Goal: Communication & Community: Participate in discussion

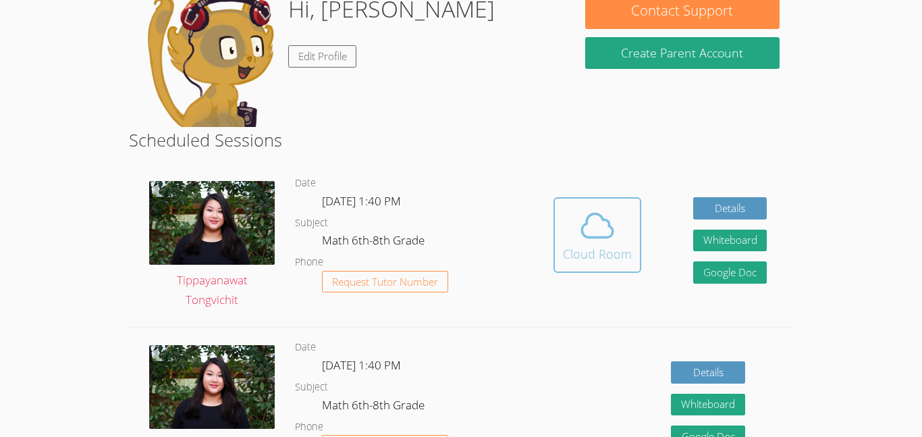
scroll to position [227, 0]
click at [569, 207] on span at bounding box center [597, 226] width 69 height 38
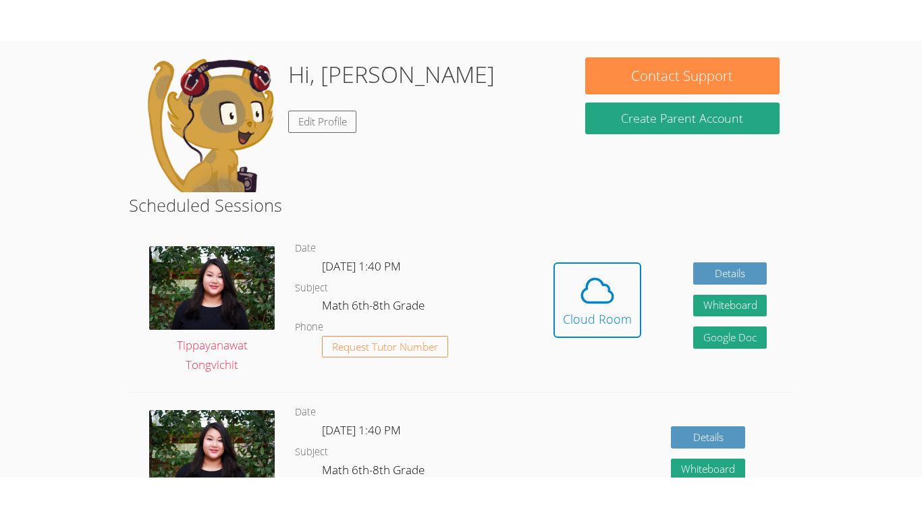
scroll to position [238, 0]
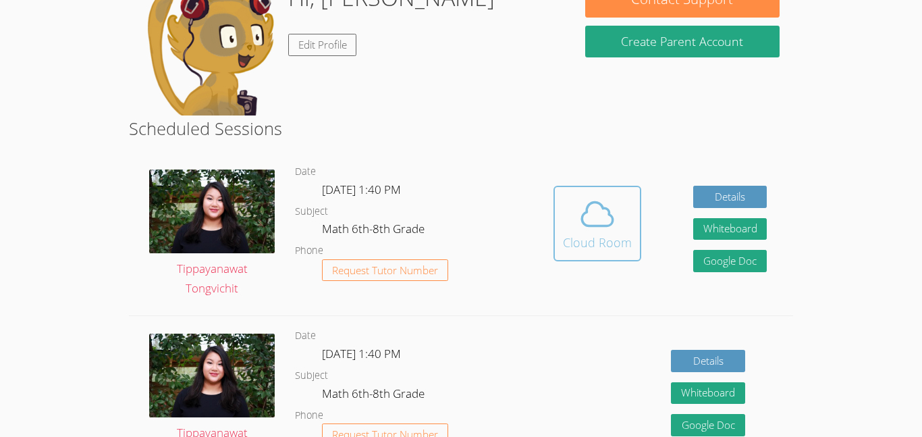
click at [585, 235] on div "Cloud Room" at bounding box center [597, 242] width 69 height 19
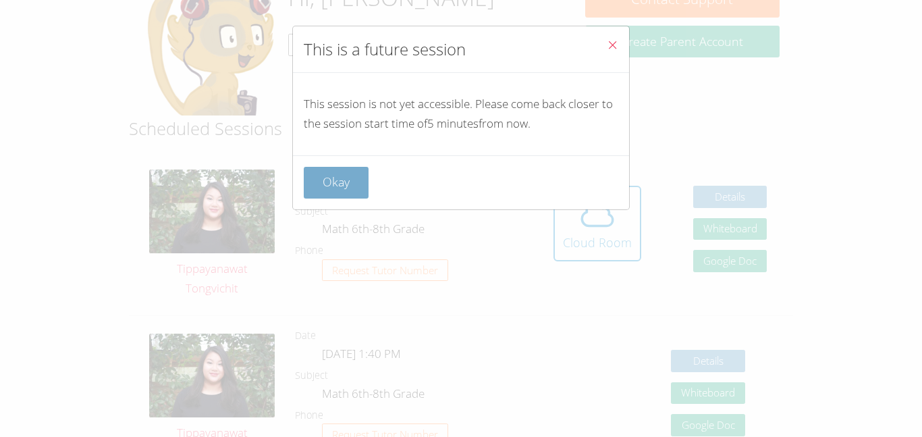
click at [353, 181] on button "Okay" at bounding box center [336, 183] width 65 height 32
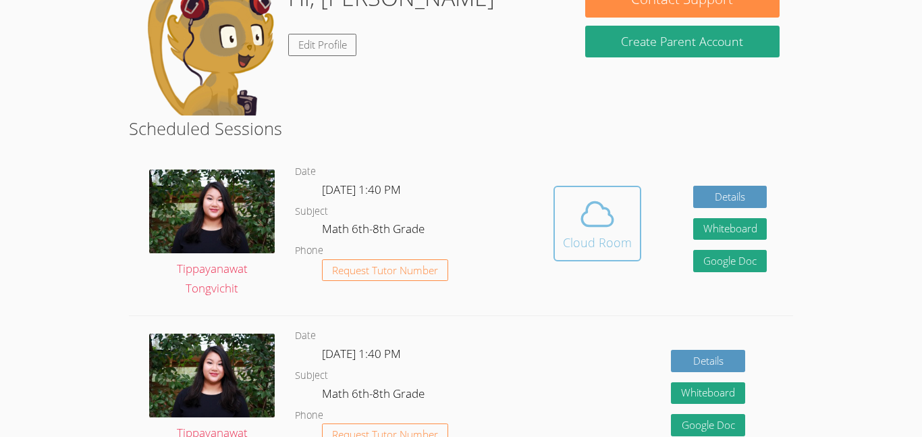
click at [578, 196] on icon at bounding box center [597, 214] width 38 height 38
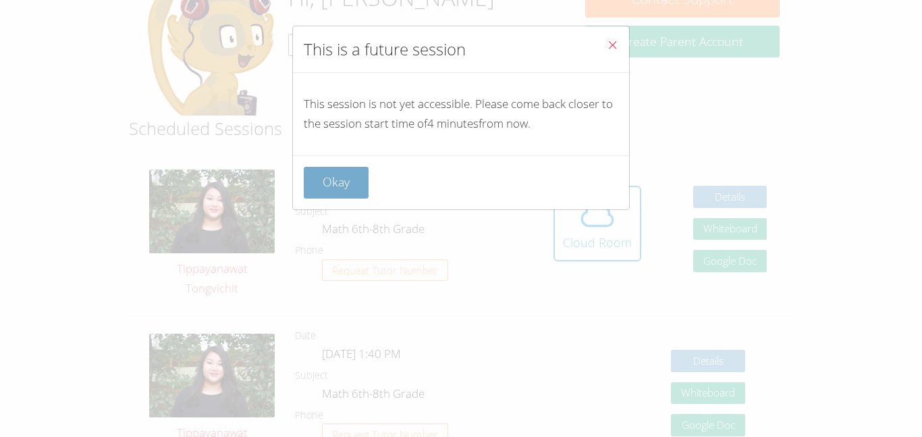
click at [356, 194] on button "Okay" at bounding box center [336, 183] width 65 height 32
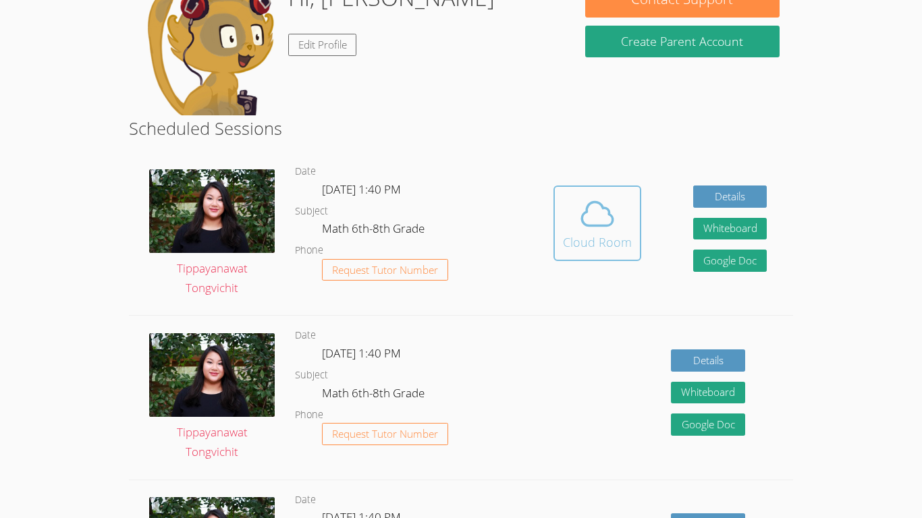
click at [593, 248] on div "Cloud Room" at bounding box center [597, 242] width 69 height 19
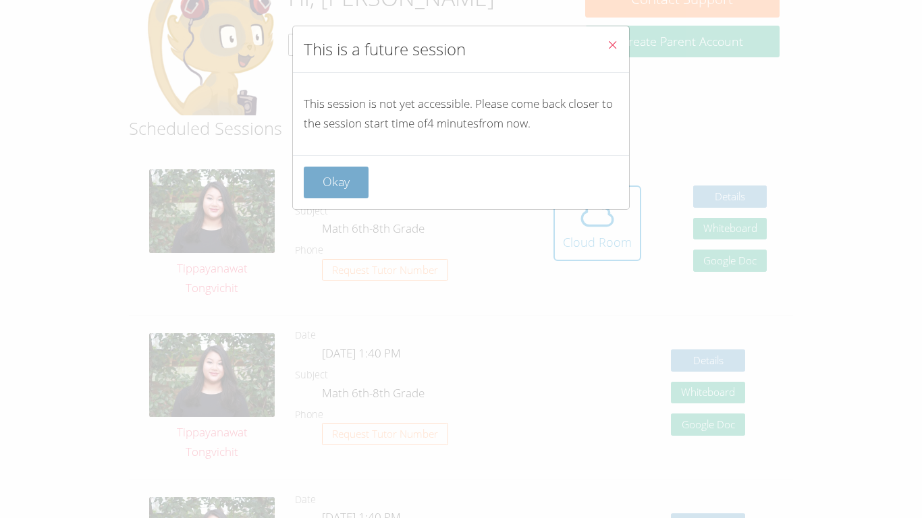
click at [317, 192] on button "Okay" at bounding box center [336, 183] width 65 height 32
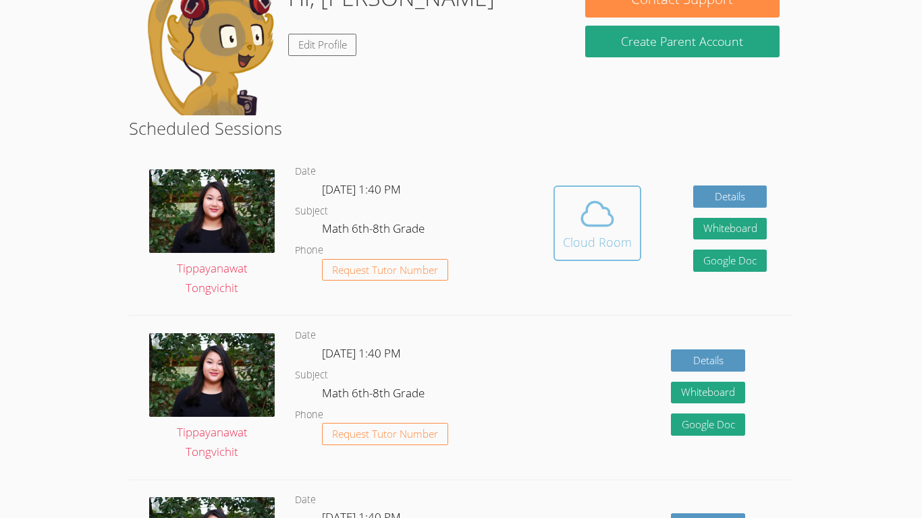
click at [570, 240] on div "Cloud Room" at bounding box center [597, 242] width 69 height 19
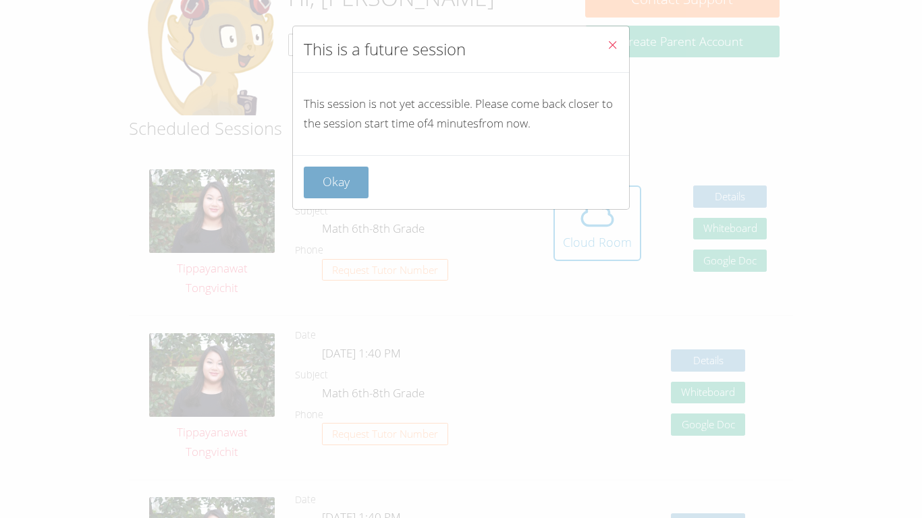
click at [355, 186] on button "Okay" at bounding box center [336, 183] width 65 height 32
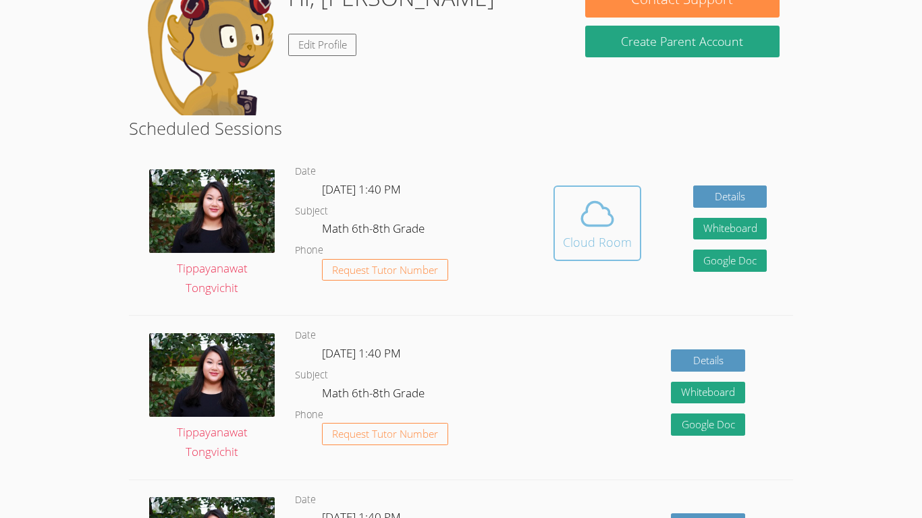
click at [630, 254] on button "Cloud Room" at bounding box center [597, 224] width 88 height 76
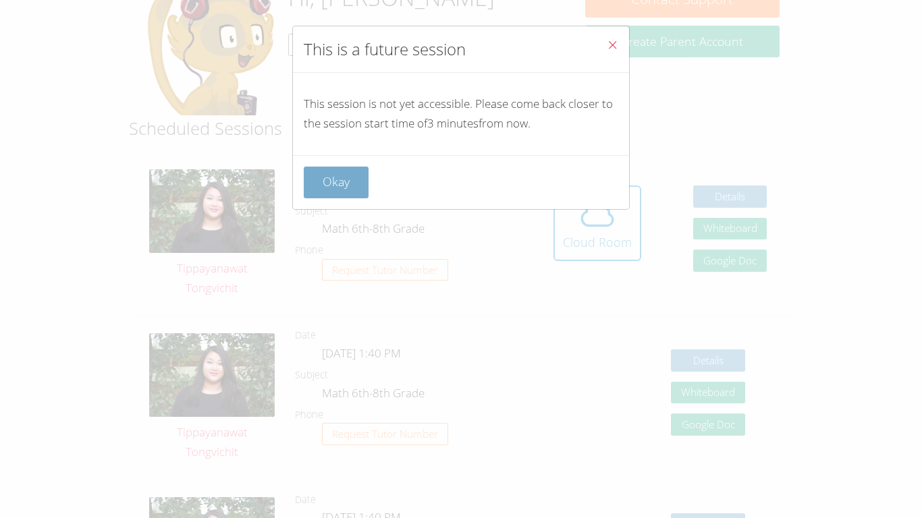
click at [335, 168] on button "Okay" at bounding box center [336, 183] width 65 height 32
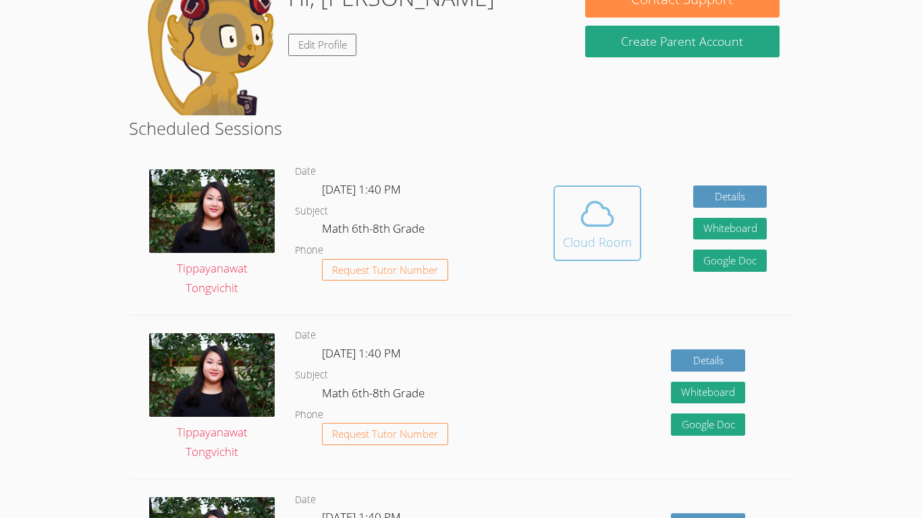
click at [586, 229] on icon at bounding box center [597, 214] width 38 height 38
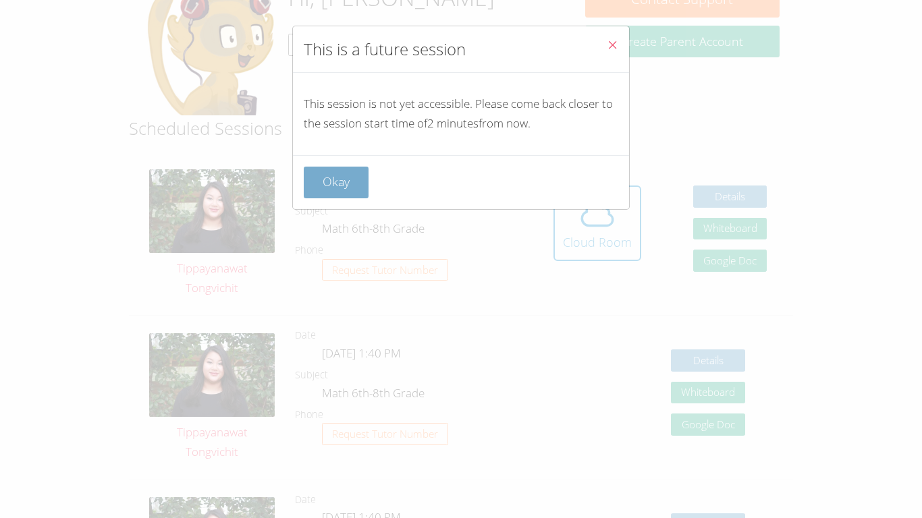
click at [304, 187] on button "Okay" at bounding box center [336, 183] width 65 height 32
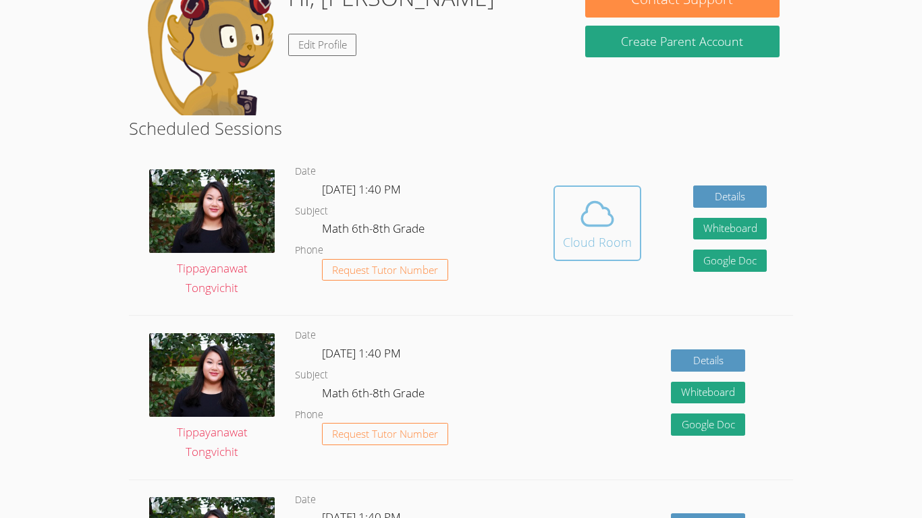
click at [588, 236] on div "Cloud Room" at bounding box center [597, 242] width 69 height 19
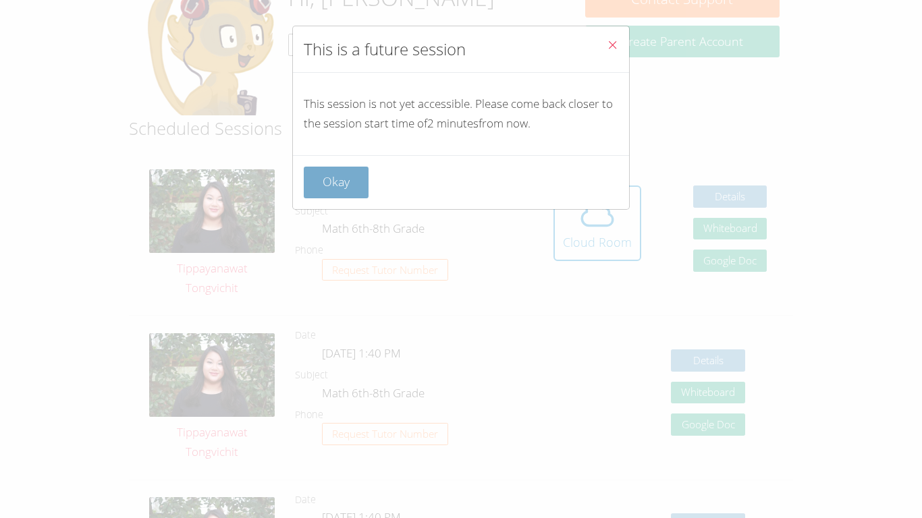
click at [324, 185] on button "Okay" at bounding box center [336, 183] width 65 height 32
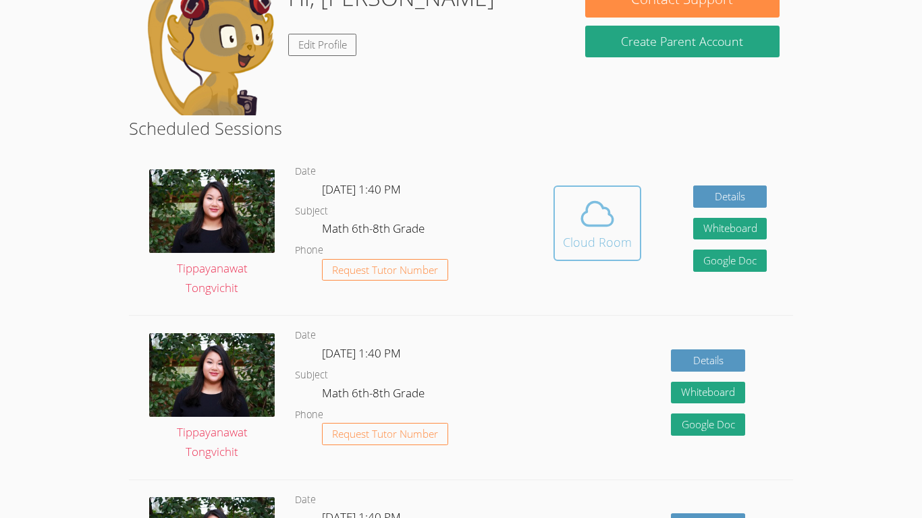
click at [569, 229] on span at bounding box center [597, 214] width 69 height 38
click at [592, 246] on div "Cloud Room" at bounding box center [597, 242] width 69 height 19
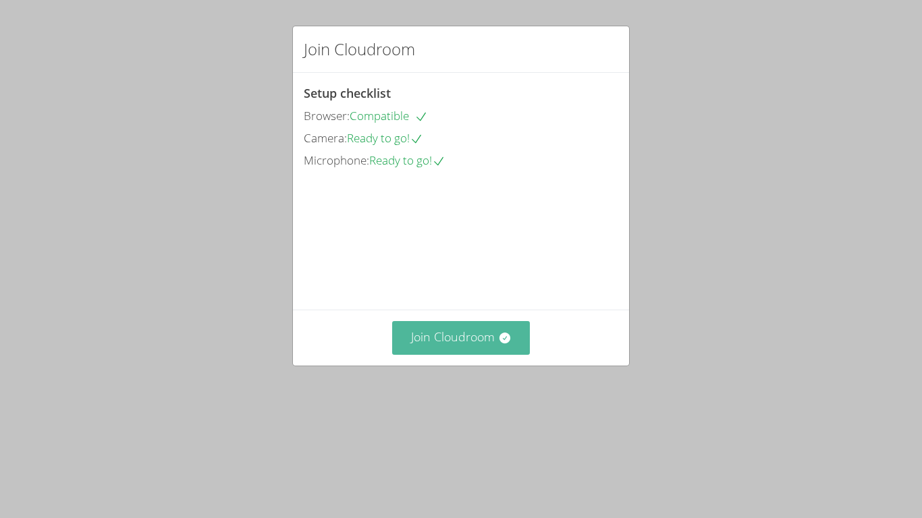
click at [448, 354] on button "Join Cloudroom" at bounding box center [461, 337] width 138 height 33
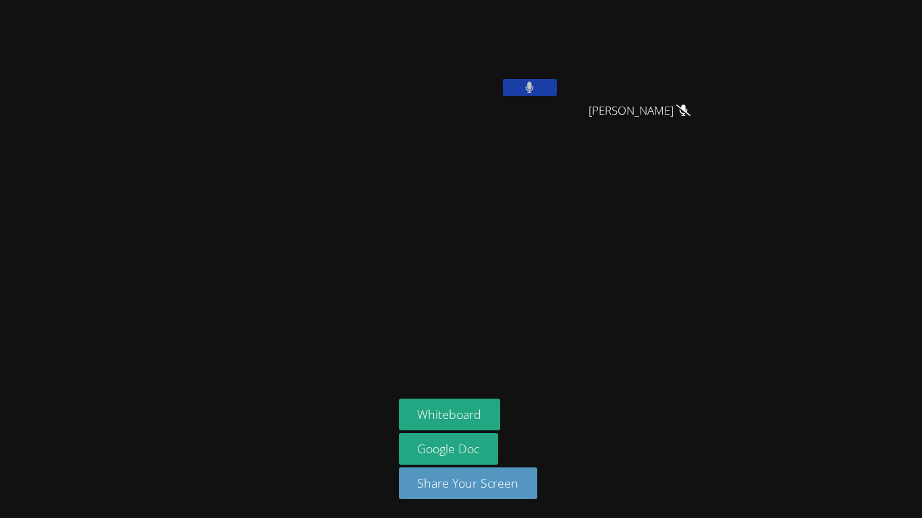
click at [526, 88] on icon at bounding box center [530, 87] width 8 height 11
click at [526, 88] on icon at bounding box center [529, 87] width 14 height 11
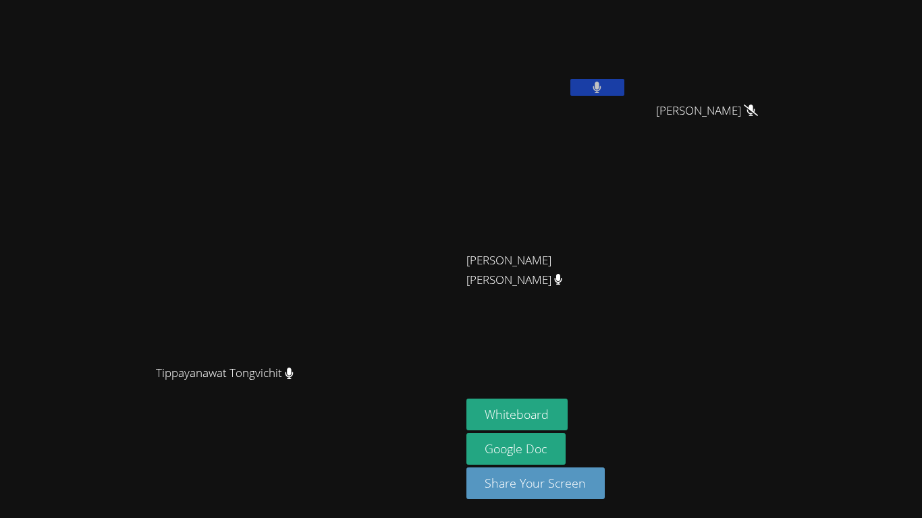
click at [624, 81] on button at bounding box center [597, 87] width 54 height 17
click at [624, 90] on button at bounding box center [597, 87] width 54 height 17
click at [568, 410] on button "Whiteboard" at bounding box center [517, 415] width 102 height 32
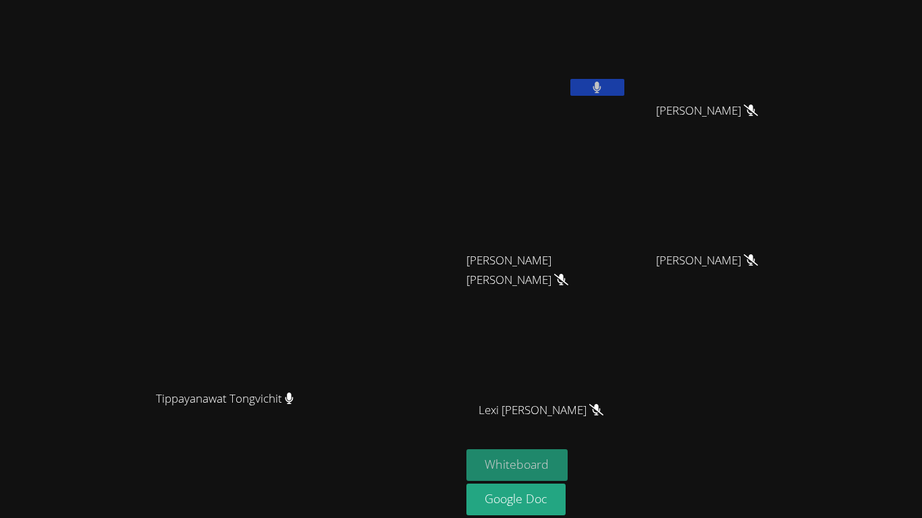
click at [568, 460] on button "Whiteboard" at bounding box center [517, 465] width 102 height 32
